Goal: Information Seeking & Learning: Learn about a topic

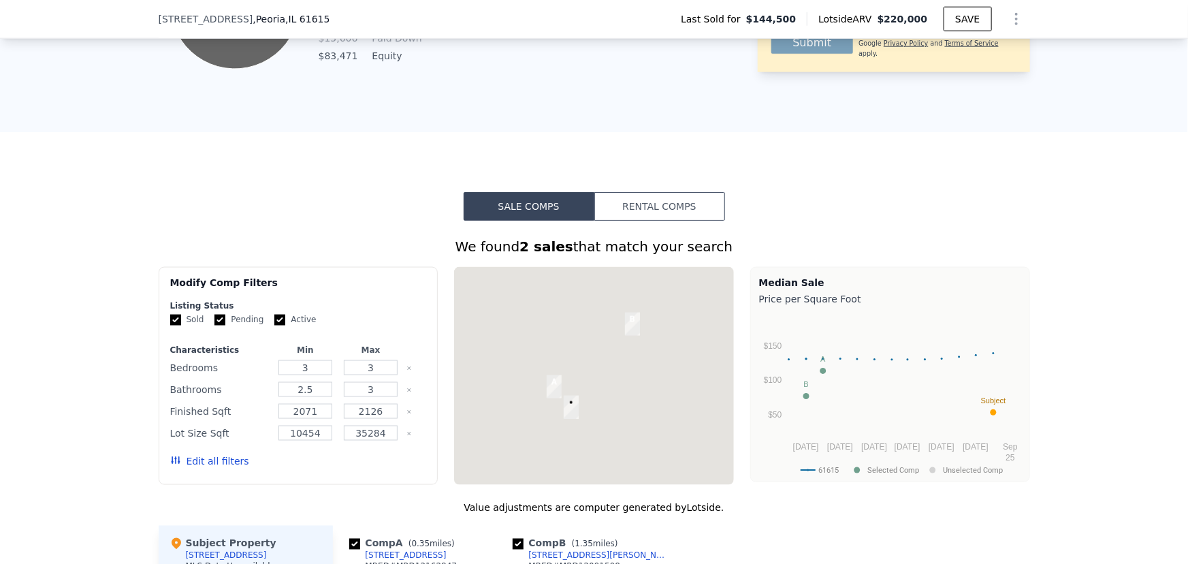
scroll to position [923, 0]
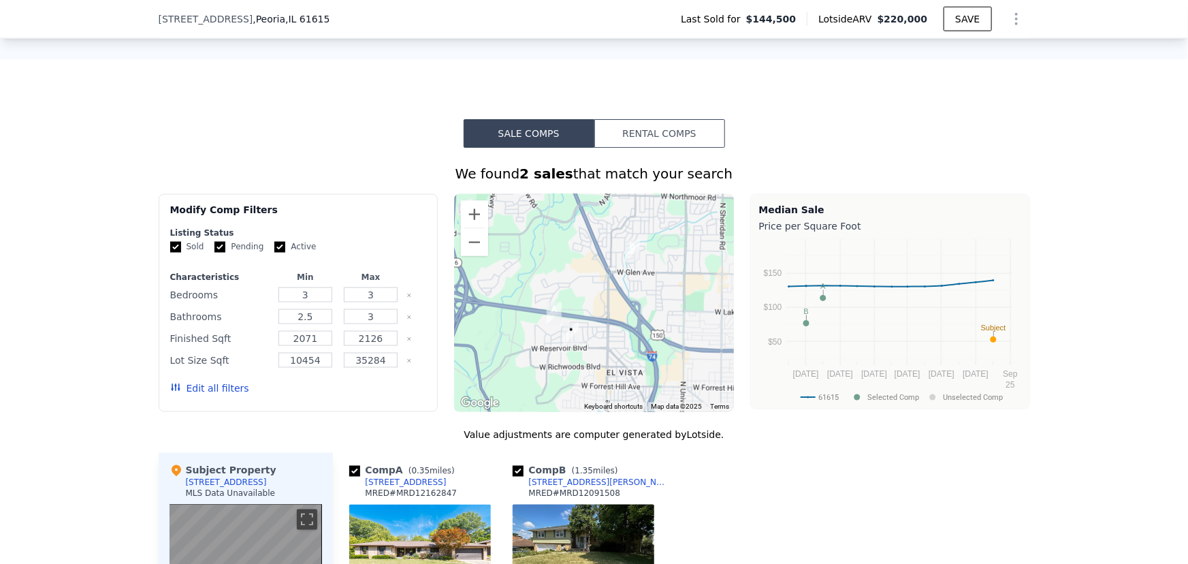
click at [197, 391] on button "Edit all filters" at bounding box center [209, 389] width 79 height 14
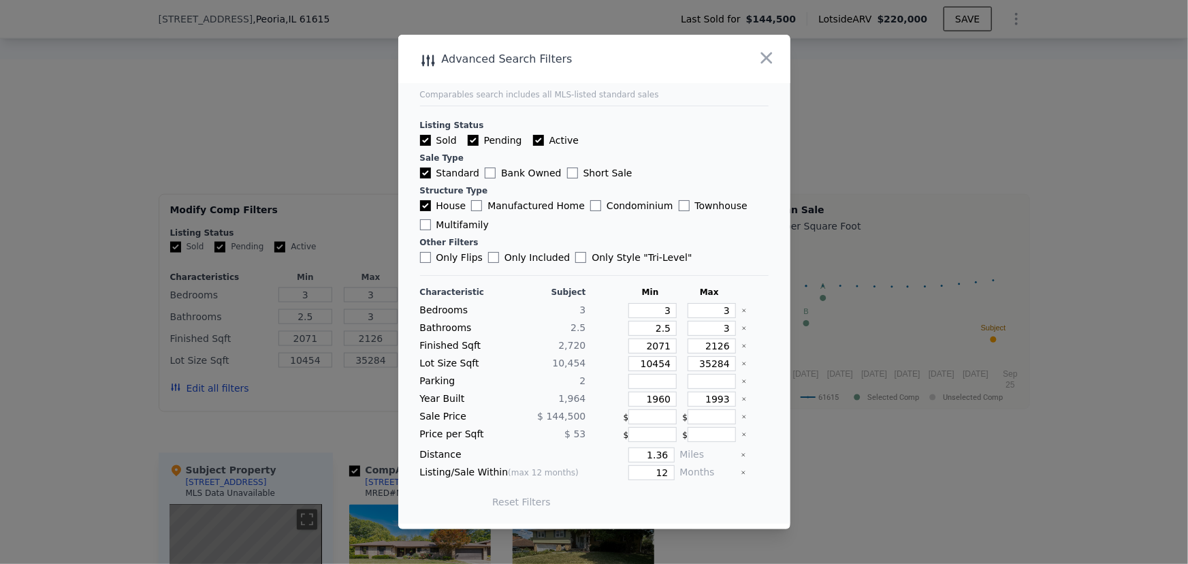
click at [490, 134] on label "Pending" at bounding box center [495, 140] width 54 height 14
click at [479, 135] on input "Pending" at bounding box center [473, 140] width 11 height 11
checkbox input "false"
click at [540, 140] on label "Active" at bounding box center [556, 140] width 46 height 14
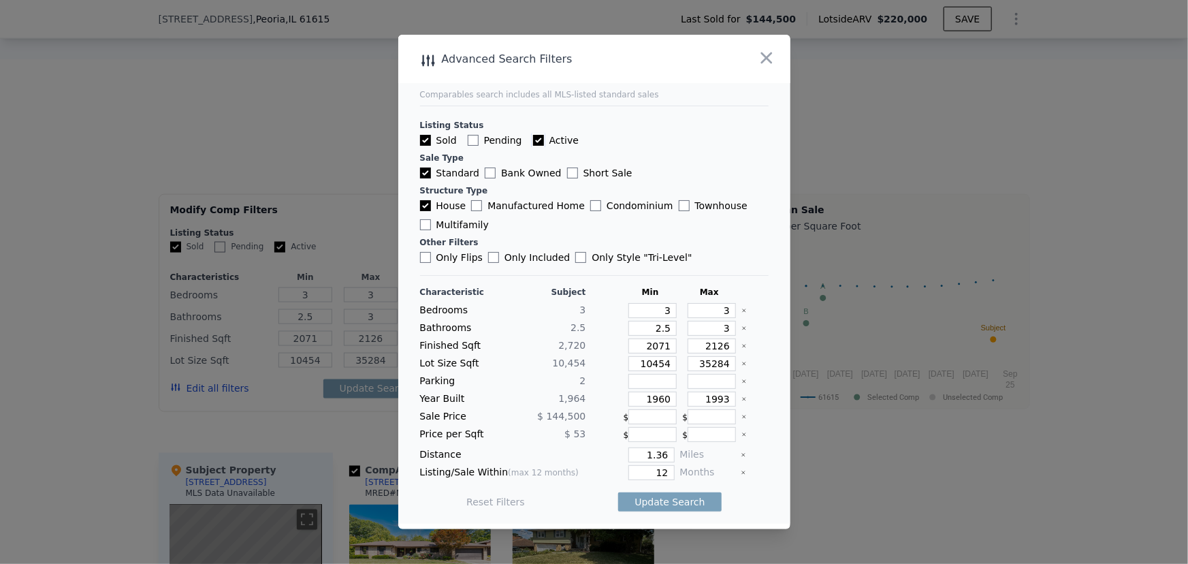
click at [540, 140] on input "Active" at bounding box center [538, 140] width 11 height 11
checkbox input "false"
click at [666, 501] on button "Update Search" at bounding box center [669, 501] width 103 height 19
checkbox input "false"
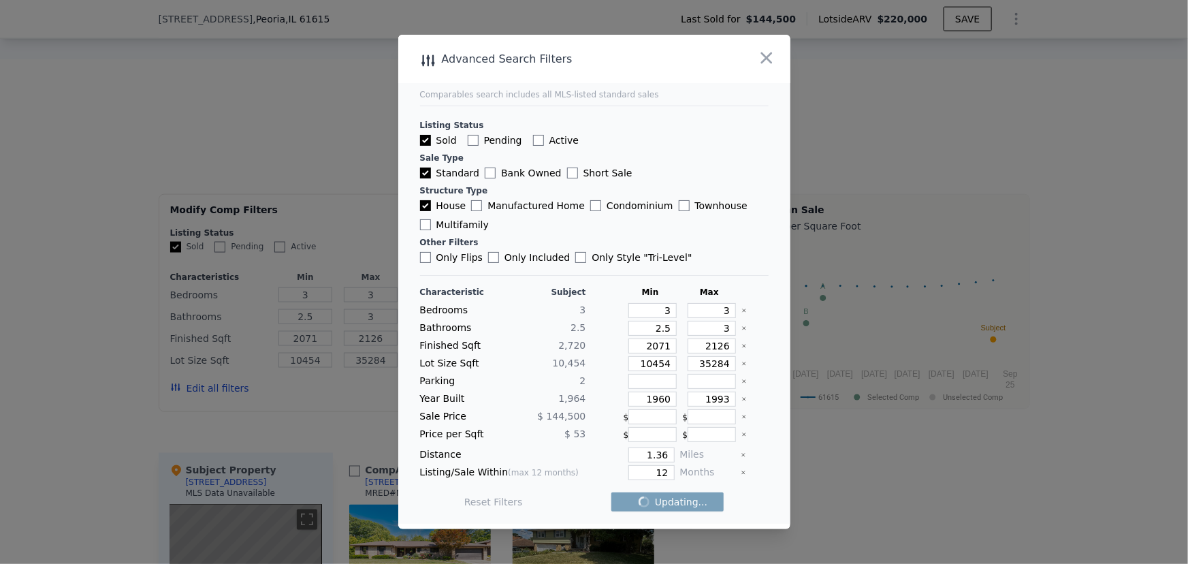
checkbox input "false"
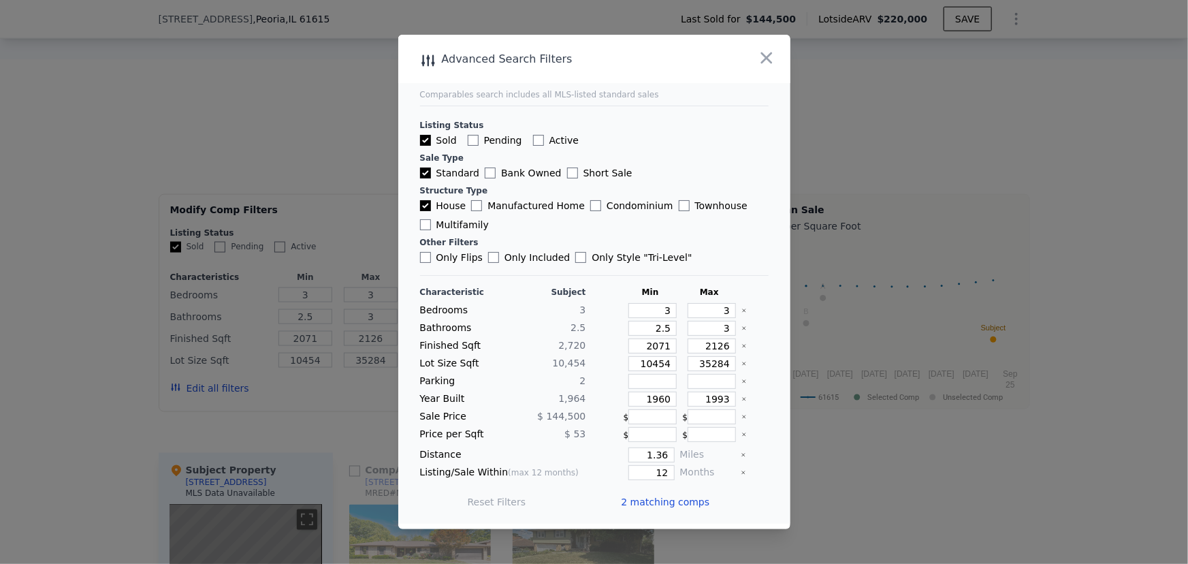
click at [741, 345] on icon "Clear" at bounding box center [743, 345] width 5 height 5
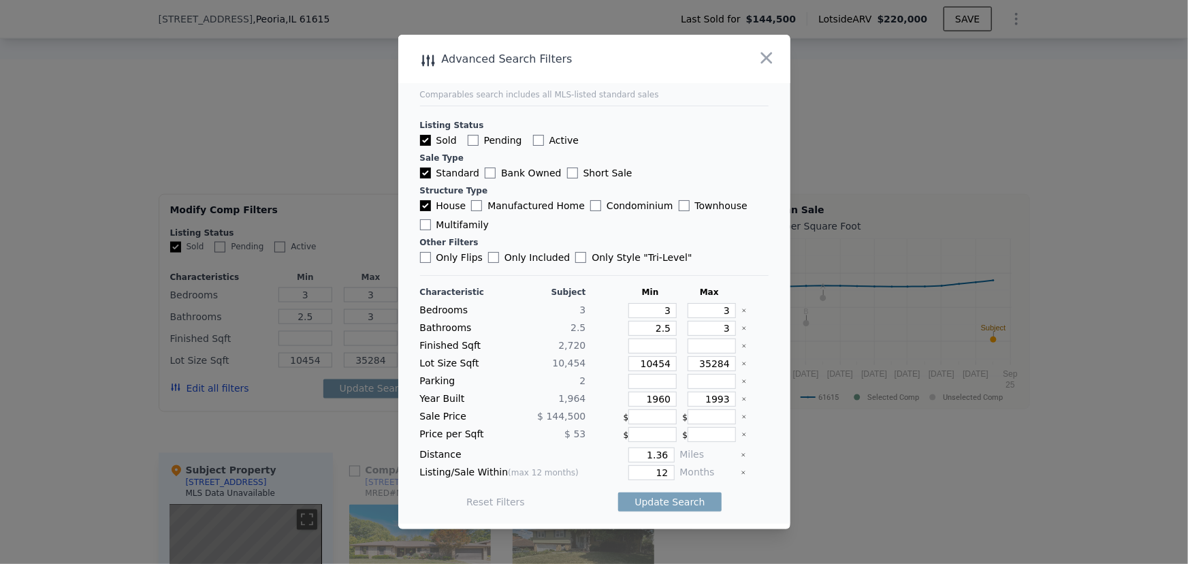
click at [743, 364] on icon "Clear" at bounding box center [744, 363] width 3 height 3
click at [741, 399] on icon "Clear" at bounding box center [743, 398] width 5 height 5
click at [673, 499] on button "Update Search" at bounding box center [669, 501] width 103 height 19
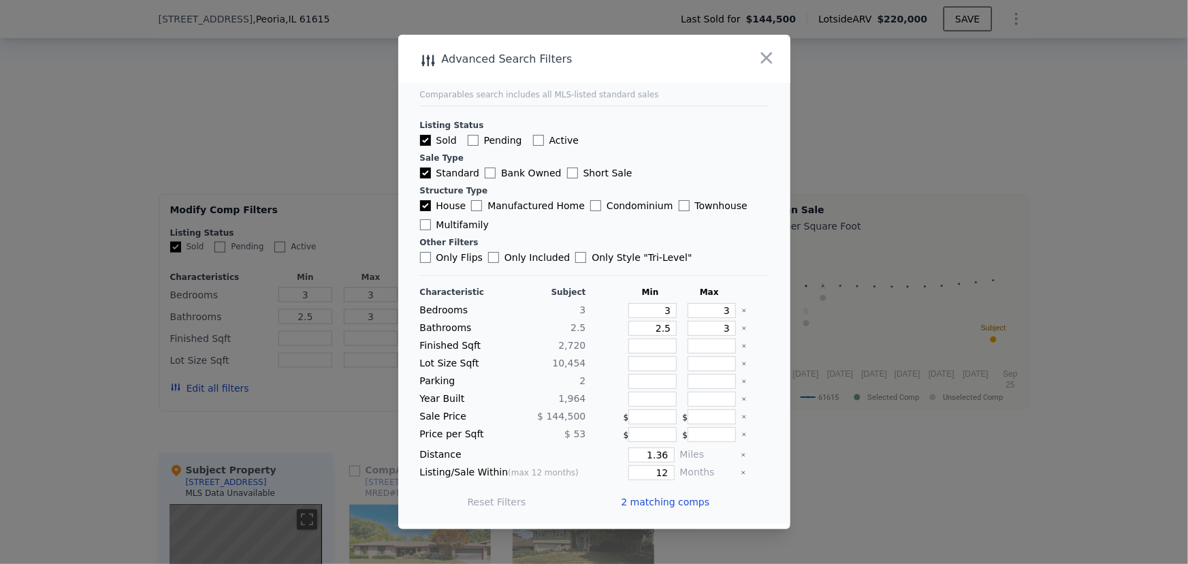
click at [887, 437] on div at bounding box center [594, 282] width 1188 height 564
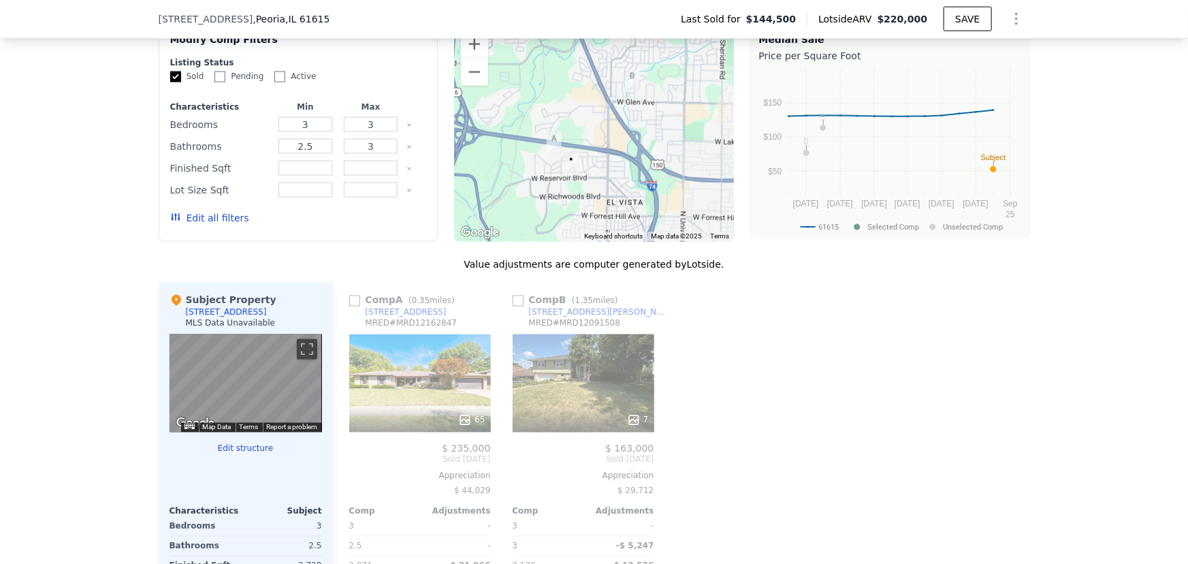
scroll to position [1109, 0]
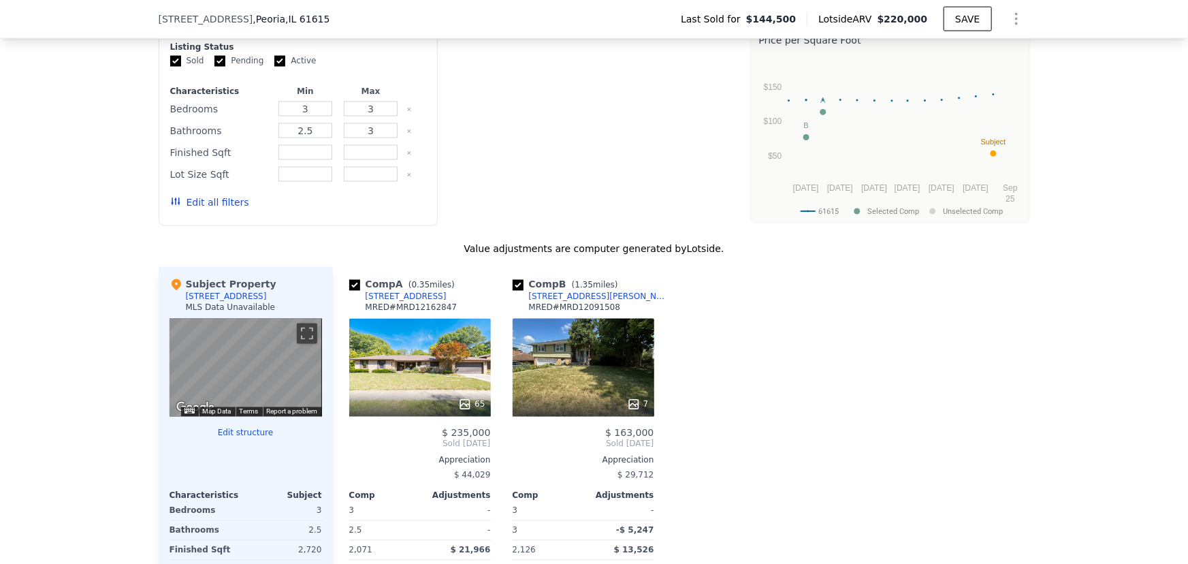
checkbox input "true"
type input "2071"
type input "2126"
type input "10454"
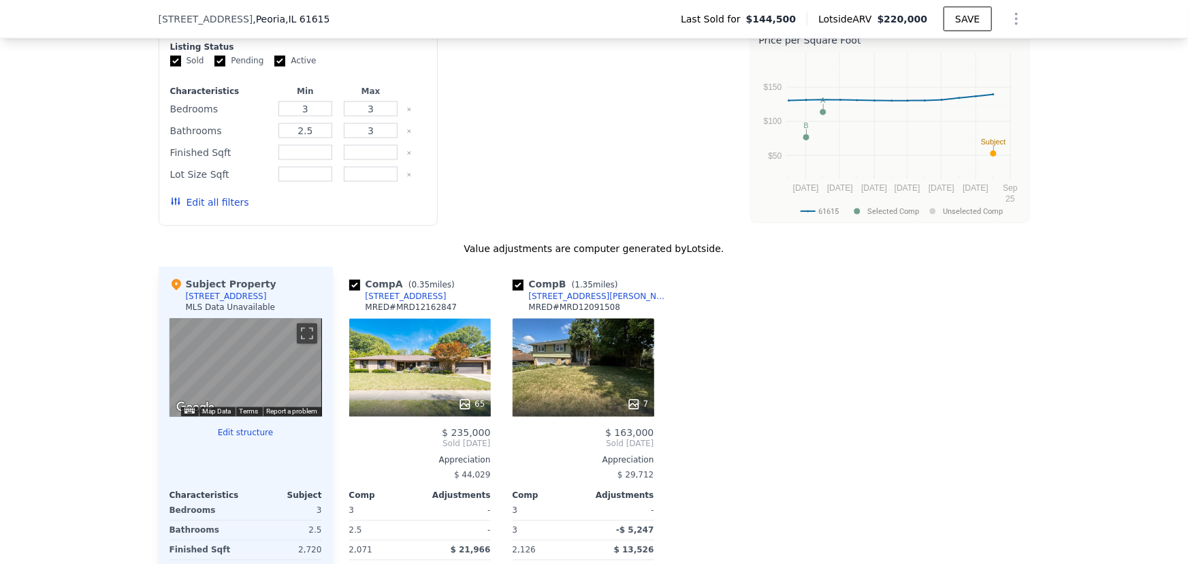
type input "35284"
checkbox input "true"
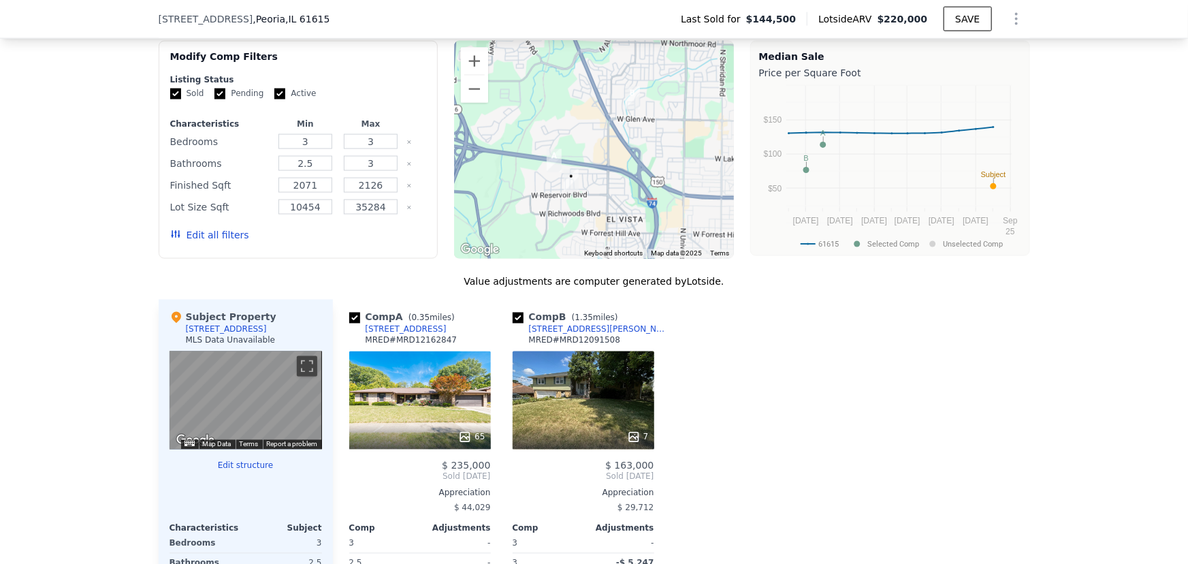
scroll to position [1047, 0]
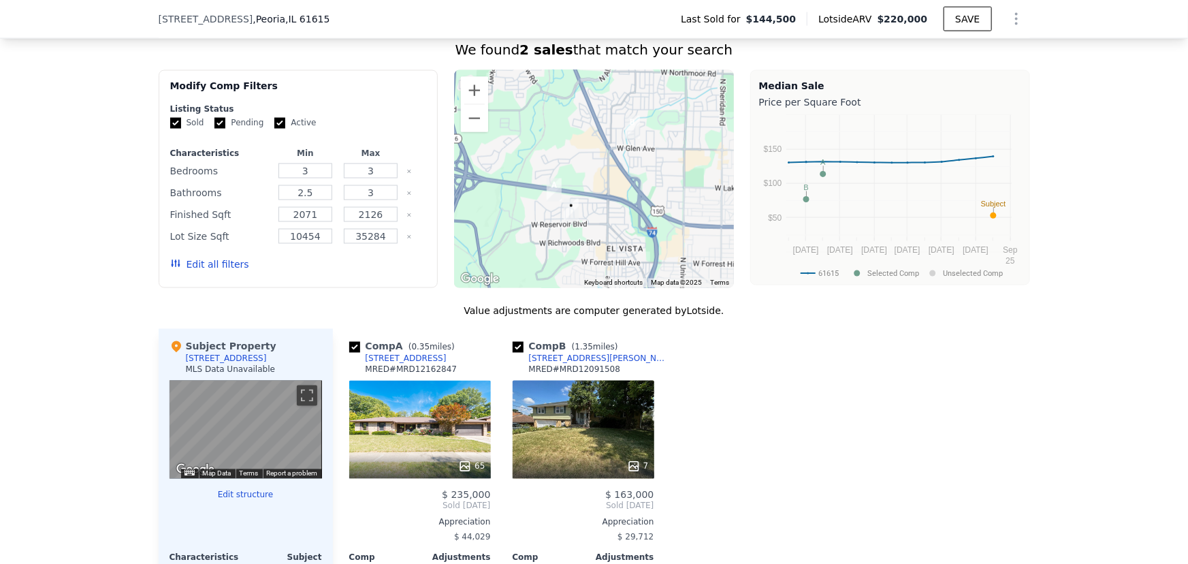
click at [223, 272] on button "Edit all filters" at bounding box center [209, 265] width 79 height 14
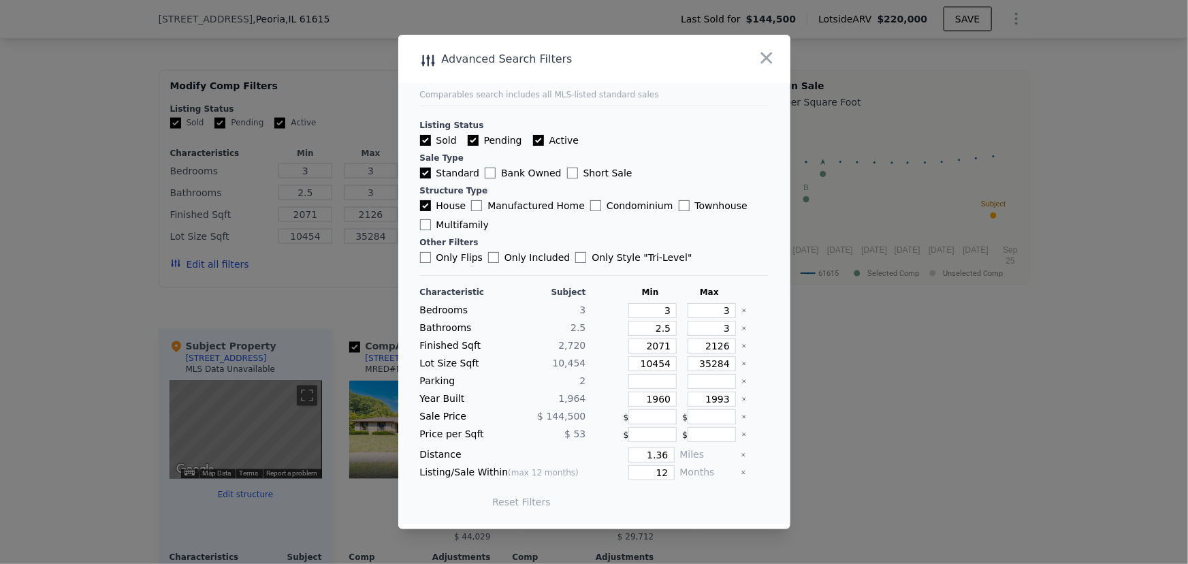
drag, startPoint x: 500, startPoint y: 140, endPoint x: 550, endPoint y: 136, distance: 50.6
click at [500, 140] on label "Pending" at bounding box center [495, 140] width 54 height 14
click at [479, 140] on input "Pending" at bounding box center [473, 140] width 11 height 11
checkbox input "false"
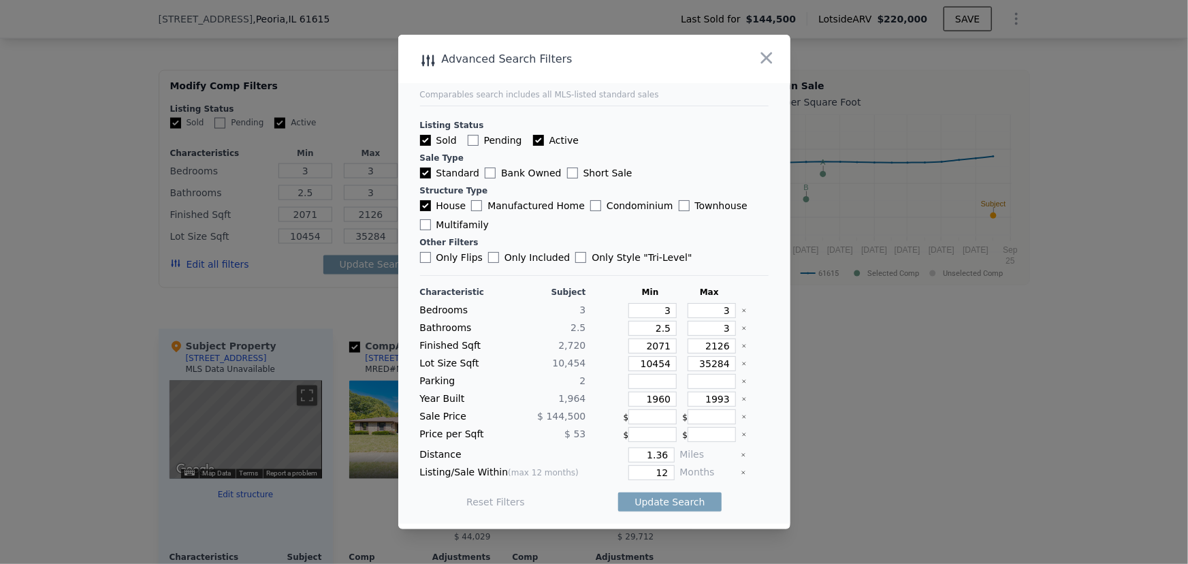
click at [556, 136] on label "Active" at bounding box center [556, 140] width 46 height 14
click at [741, 347] on icon "Clear" at bounding box center [743, 345] width 5 height 5
click at [741, 364] on icon "Clear" at bounding box center [743, 363] width 5 height 5
click at [741, 400] on icon "Clear" at bounding box center [743, 398] width 5 height 5
drag, startPoint x: 648, startPoint y: 328, endPoint x: 686, endPoint y: 328, distance: 37.5
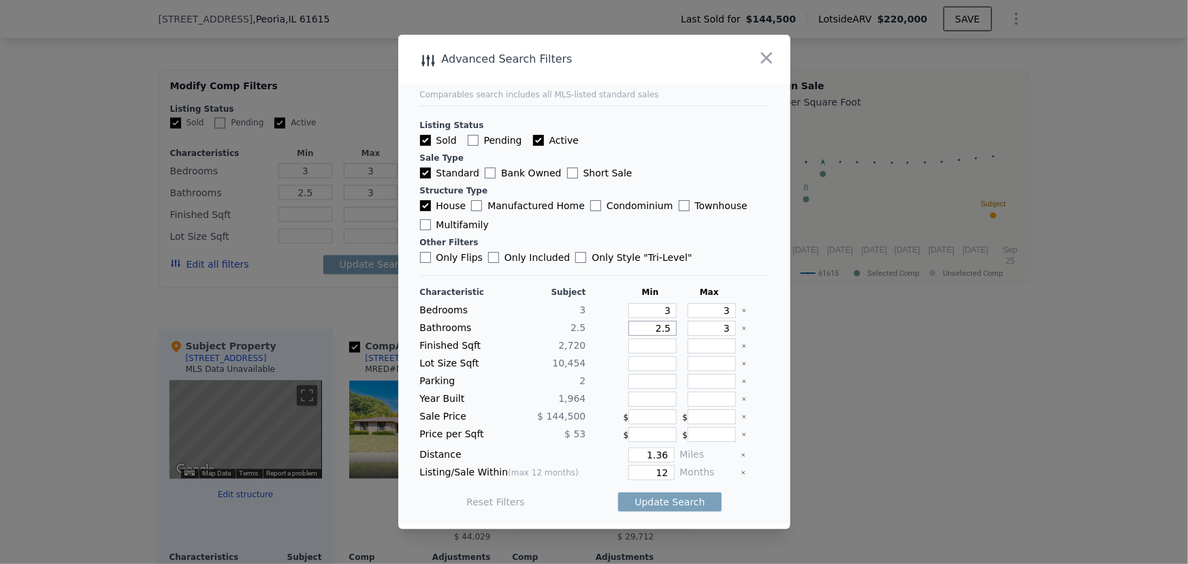
click at [686, 328] on div "Bathrooms 2.5 2.5 3" at bounding box center [594, 328] width 349 height 15
type input "2"
click at [654, 483] on div "Update Search" at bounding box center [669, 502] width 103 height 38
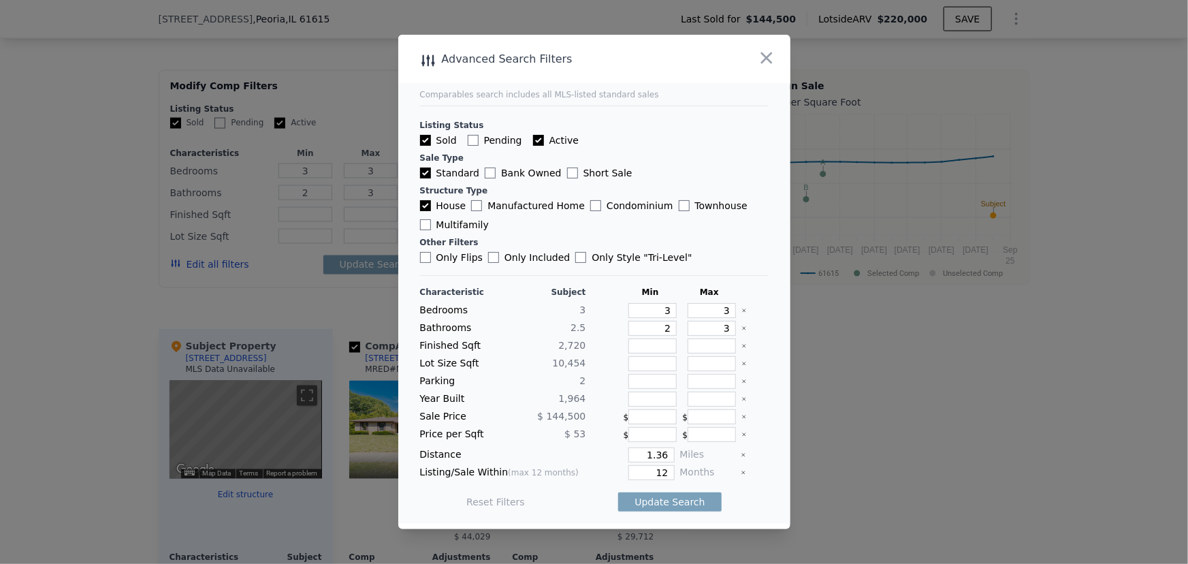
click at [663, 503] on button "Update Search" at bounding box center [669, 501] width 103 height 19
checkbox input "false"
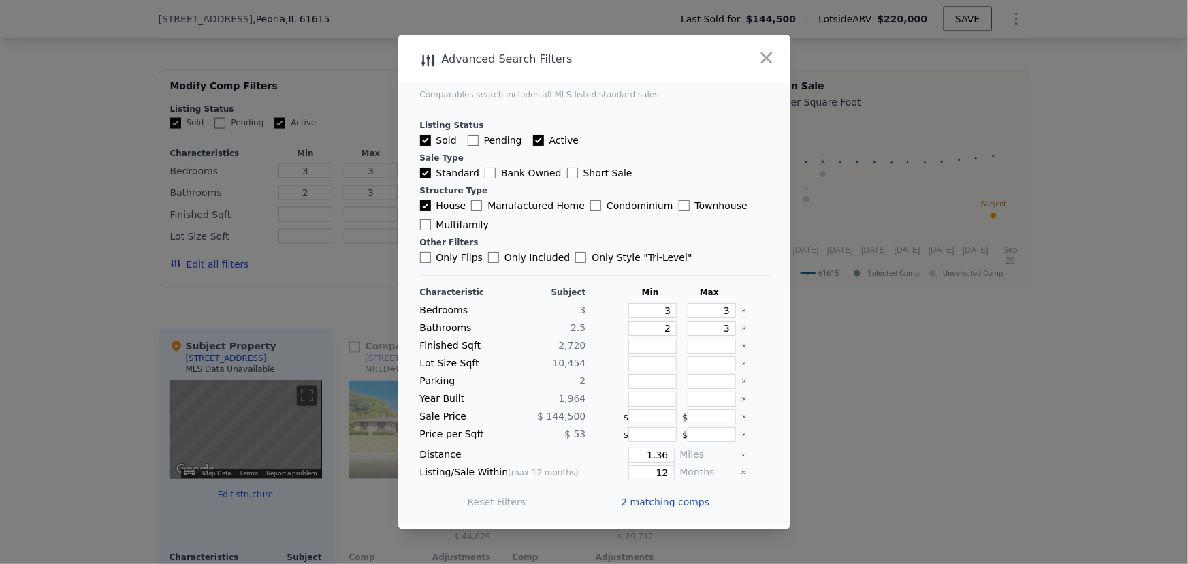
click at [553, 144] on label "Active" at bounding box center [556, 140] width 46 height 14
click at [544, 144] on input "Active" at bounding box center [538, 140] width 11 height 11
checkbox input "false"
drag, startPoint x: 698, startPoint y: 306, endPoint x: 750, endPoint y: 308, distance: 51.8
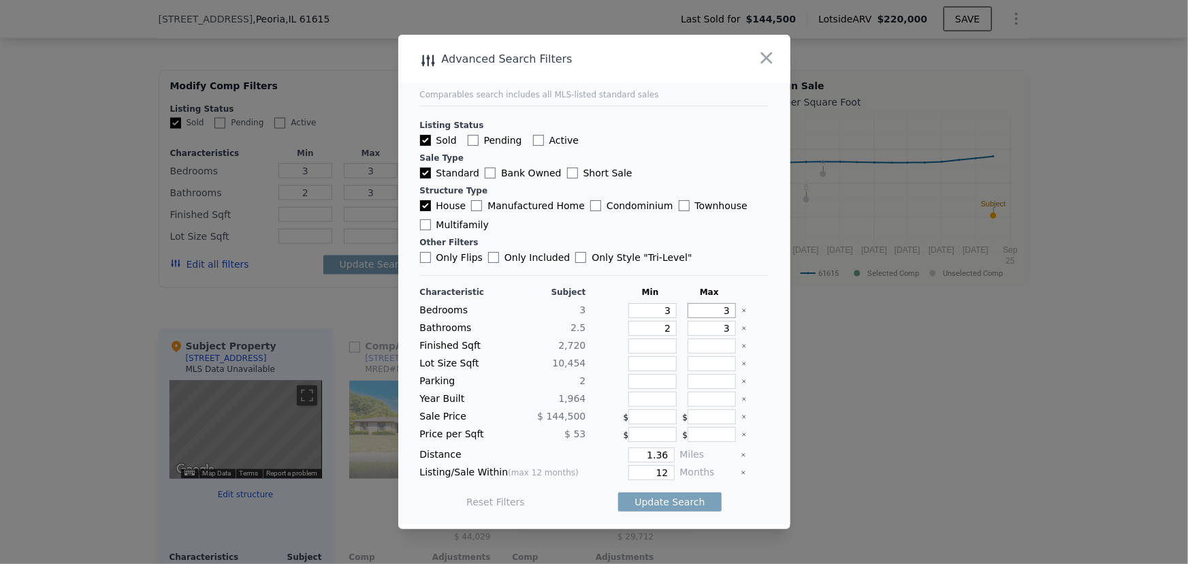
click at [750, 308] on div "Bedrooms 3 3 3" at bounding box center [594, 310] width 349 height 15
type input "4"
click at [691, 503] on button "Update Search" at bounding box center [669, 501] width 103 height 19
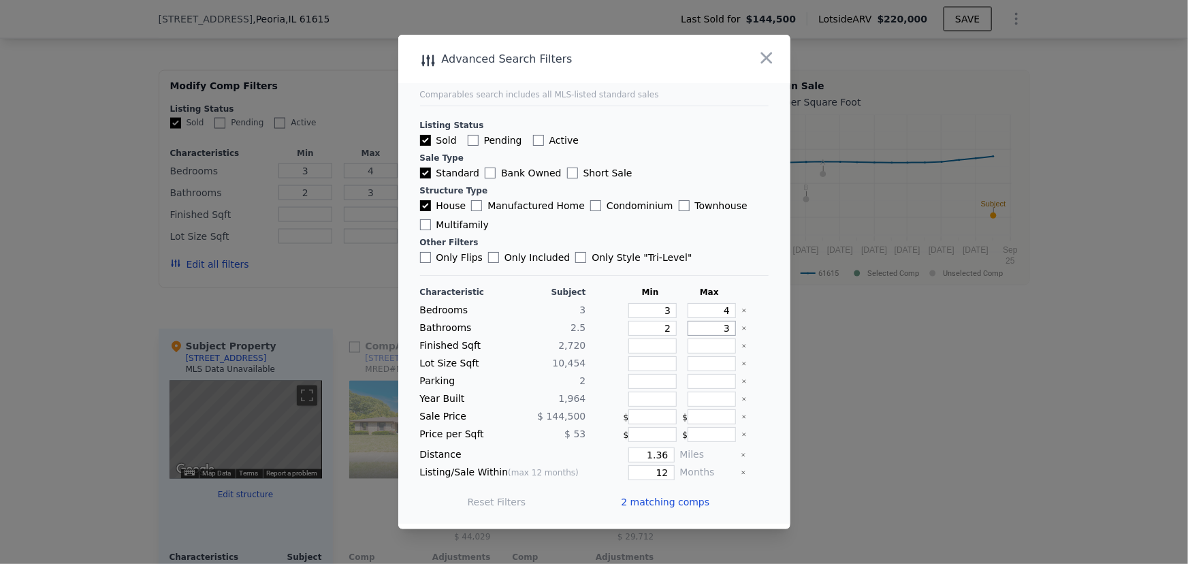
drag, startPoint x: 707, startPoint y: 328, endPoint x: 746, endPoint y: 325, distance: 38.3
click at [749, 323] on div "Bathrooms 2.5 2 3" at bounding box center [594, 328] width 349 height 15
drag, startPoint x: 714, startPoint y: 309, endPoint x: 763, endPoint y: 304, distance: 50.0
click at [763, 304] on main "Comparables search includes all MLS-listed standard sales Listing Status Sold P…" at bounding box center [594, 279] width 392 height 489
click at [677, 504] on button "Update Search" at bounding box center [669, 501] width 103 height 19
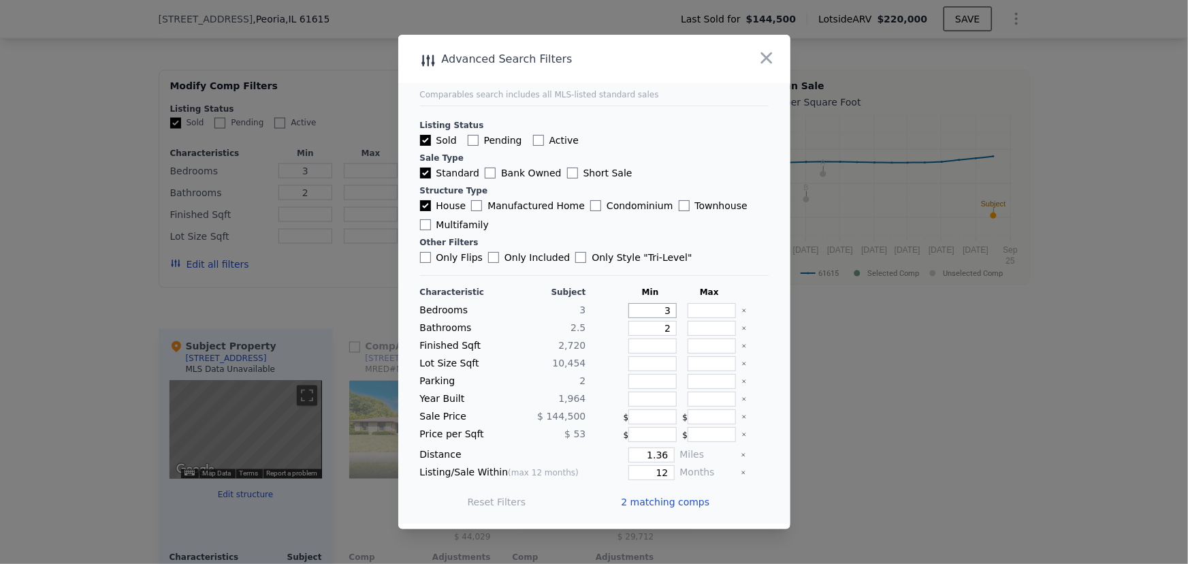
drag, startPoint x: 653, startPoint y: 313, endPoint x: 687, endPoint y: 302, distance: 35.7
click at [687, 302] on div "Characteristic Subject Min Max Bedrooms 3 3 Bathrooms 2.5 2 Finished Sqft 2,720…" at bounding box center [594, 404] width 349 height 234
type input "2"
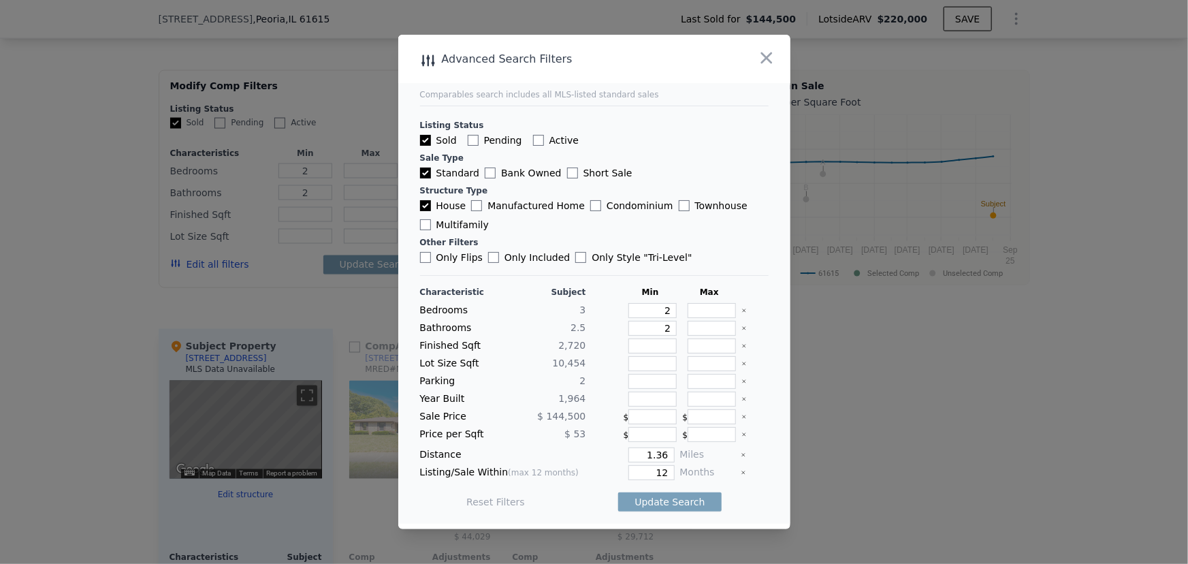
click at [665, 504] on button "Update Search" at bounding box center [669, 501] width 103 height 19
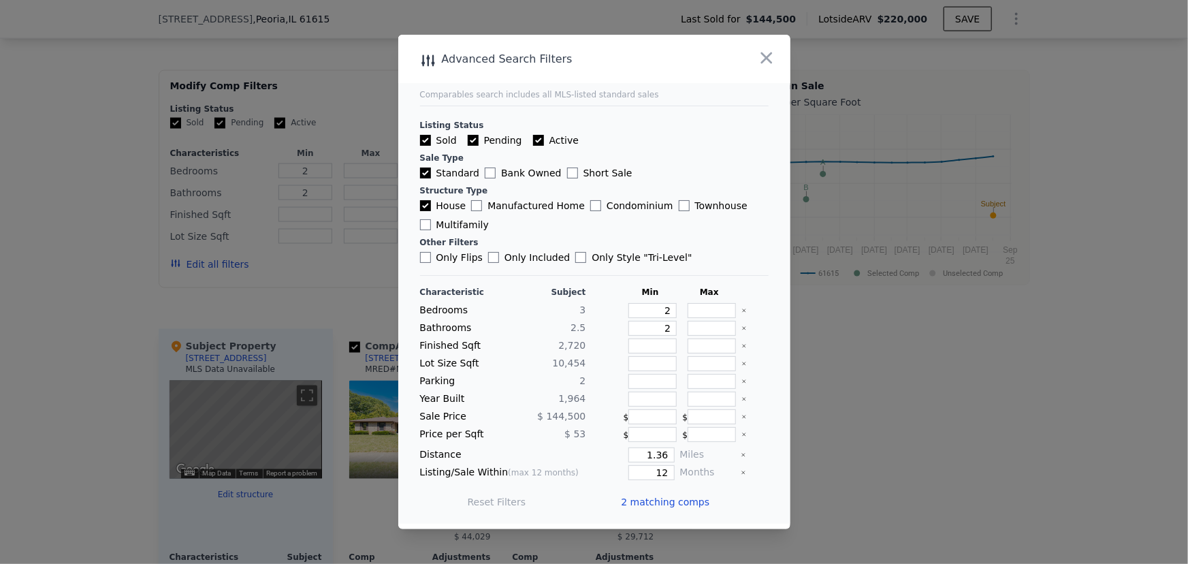
checkbox input "true"
type input "3"
type input "2.5"
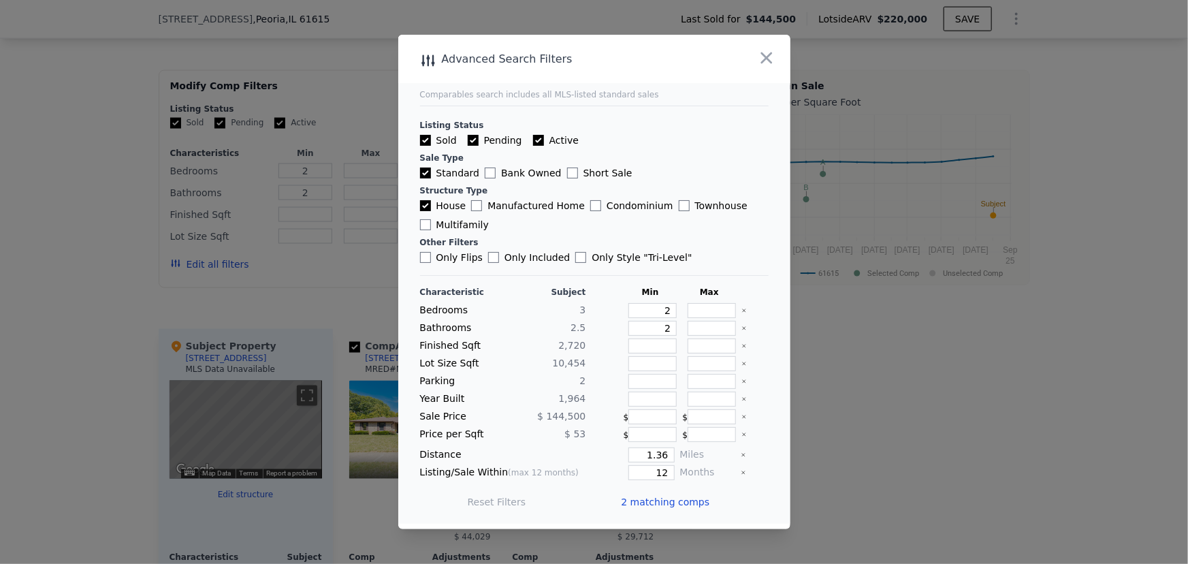
type input "3"
type input "2071"
type input "2126"
type input "10454"
type input "35284"
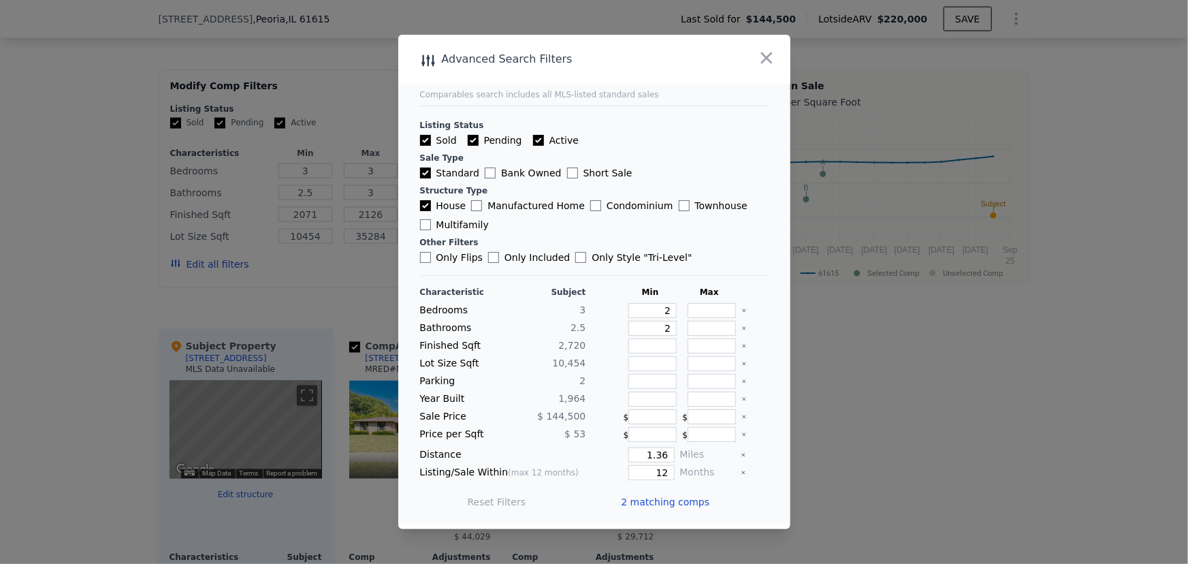
checkbox input "true"
type input "3"
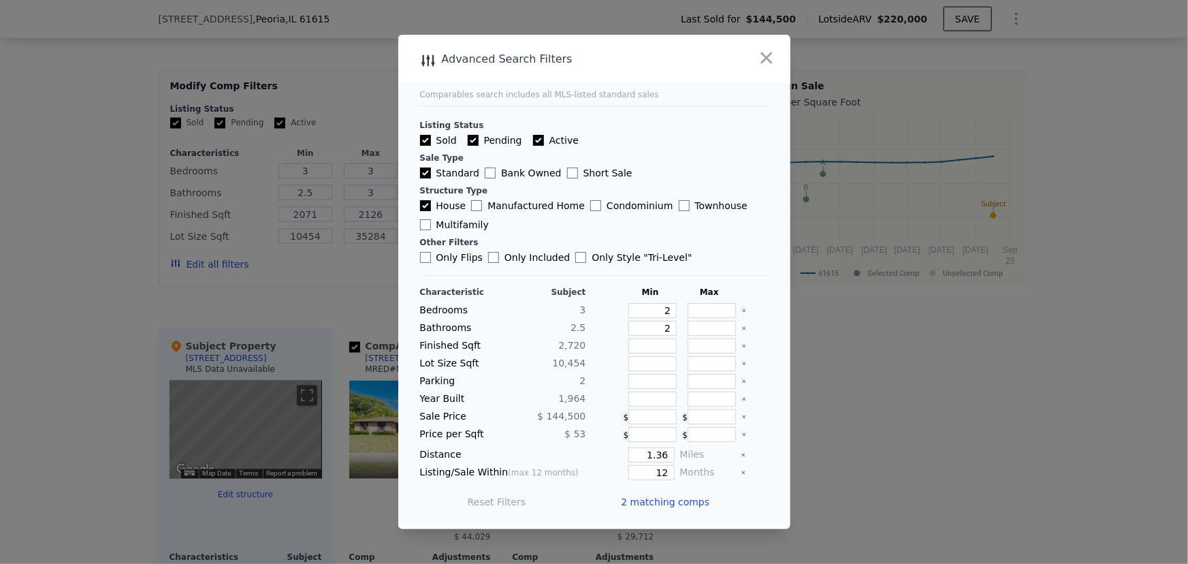
type input "3"
type input "2.5"
type input "3"
type input "2071"
type input "2126"
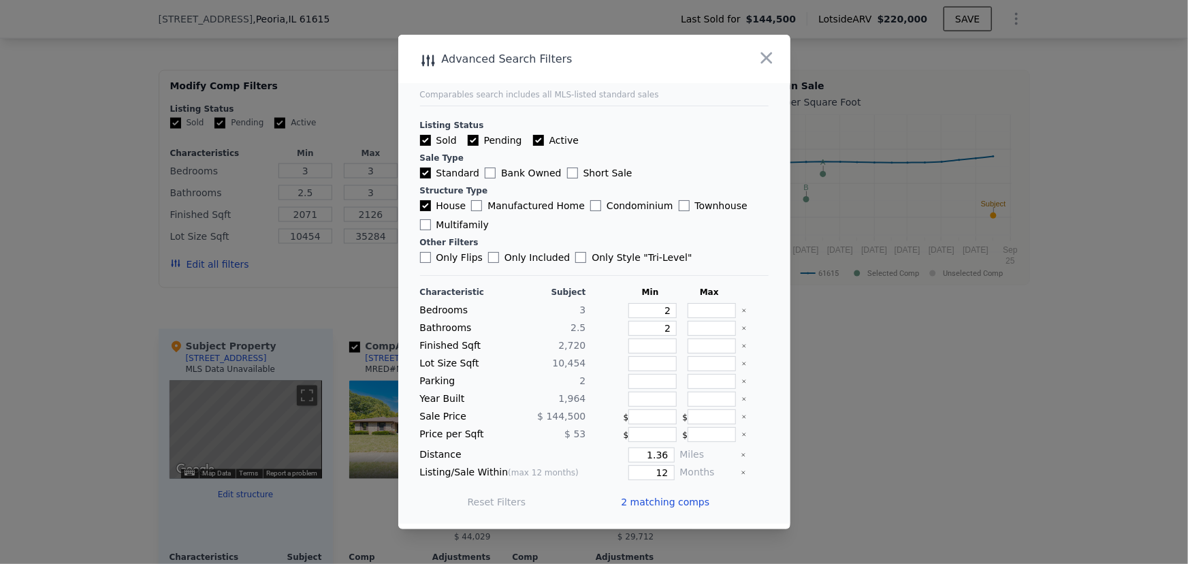
type input "10454"
type input "35284"
type input "1960"
type input "1993"
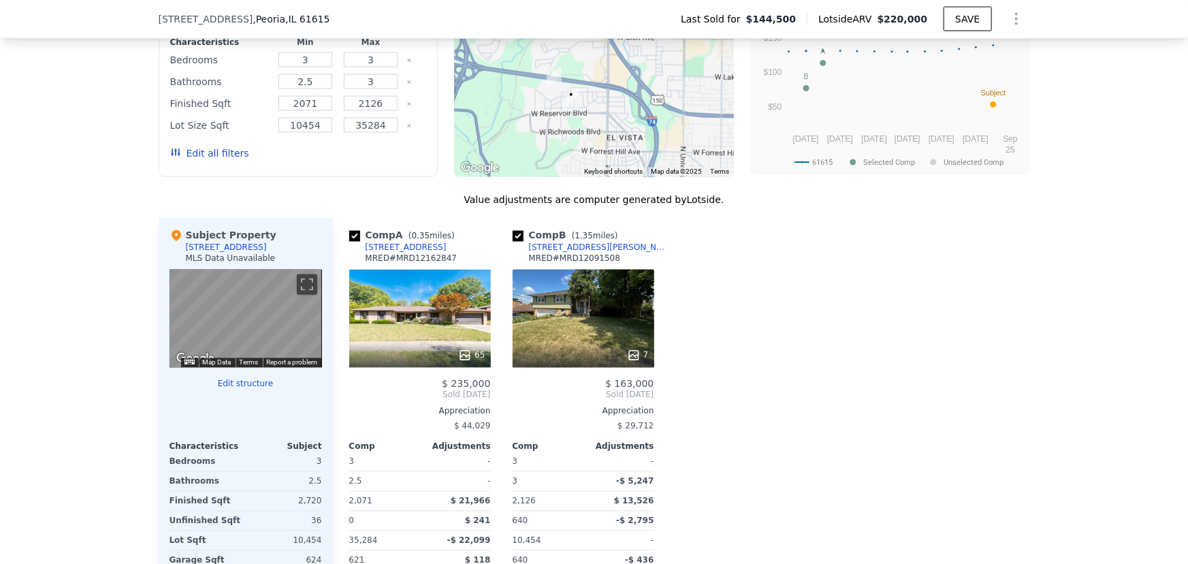
scroll to position [986, 0]
